Goal: Transaction & Acquisition: Purchase product/service

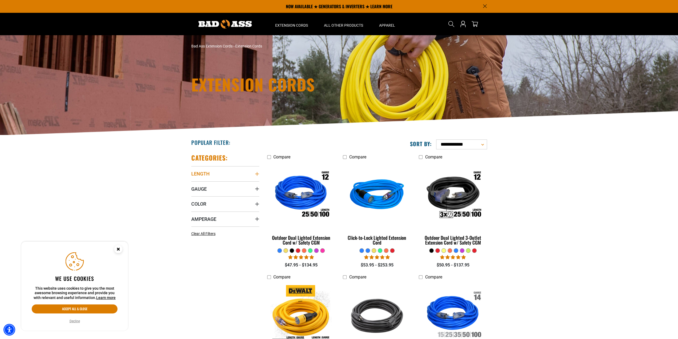
click at [254, 173] on summary "Length" at bounding box center [225, 173] width 68 height 15
click at [238, 231] on span "100 FT (27)" at bounding box center [241, 230] width 19 height 4
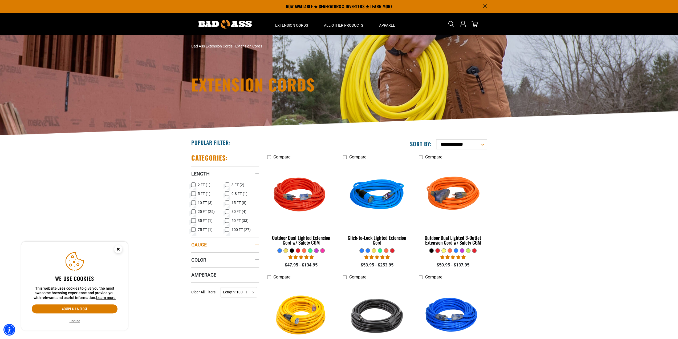
click at [257, 244] on icon "Gauge" at bounding box center [257, 245] width 4 height 4
click at [214, 255] on span "6 Gauge (1)" at bounding box center [207, 256] width 19 height 4
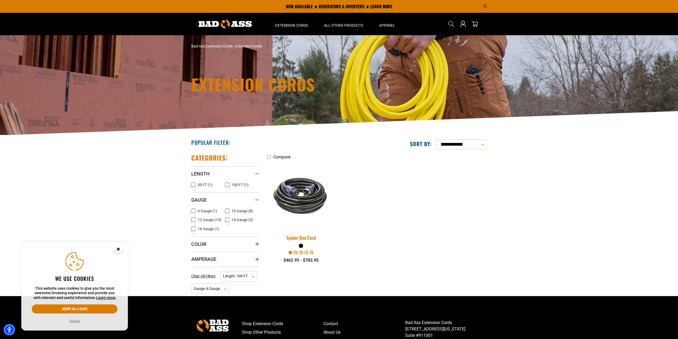
click at [300, 204] on img at bounding box center [301, 196] width 75 height 46
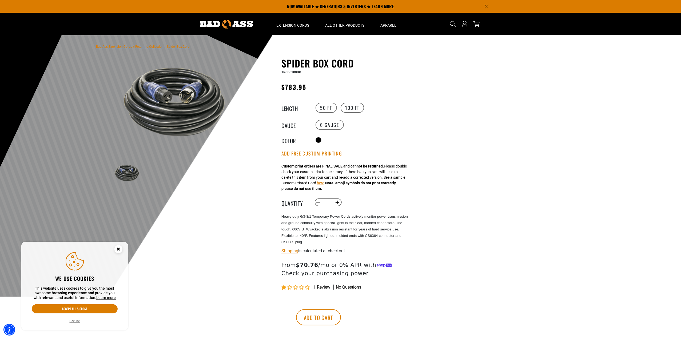
click at [325, 288] on span "1 review" at bounding box center [321, 286] width 17 height 5
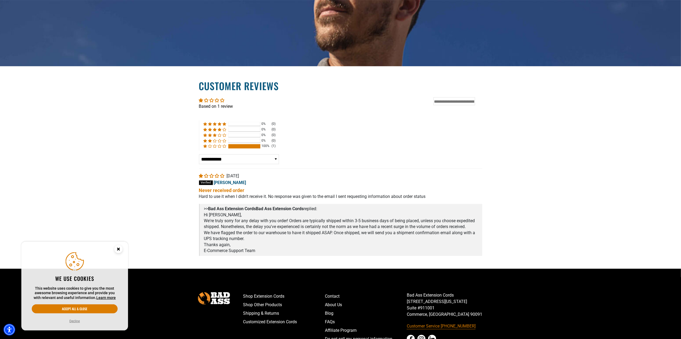
scroll to position [933, 0]
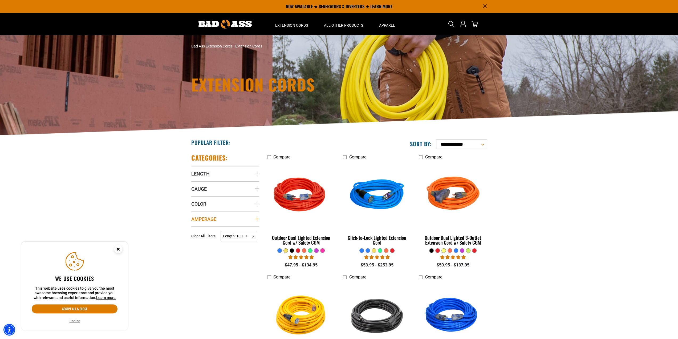
click at [239, 221] on summary "Amperage" at bounding box center [225, 218] width 68 height 15
